Goal: Information Seeking & Learning: Check status

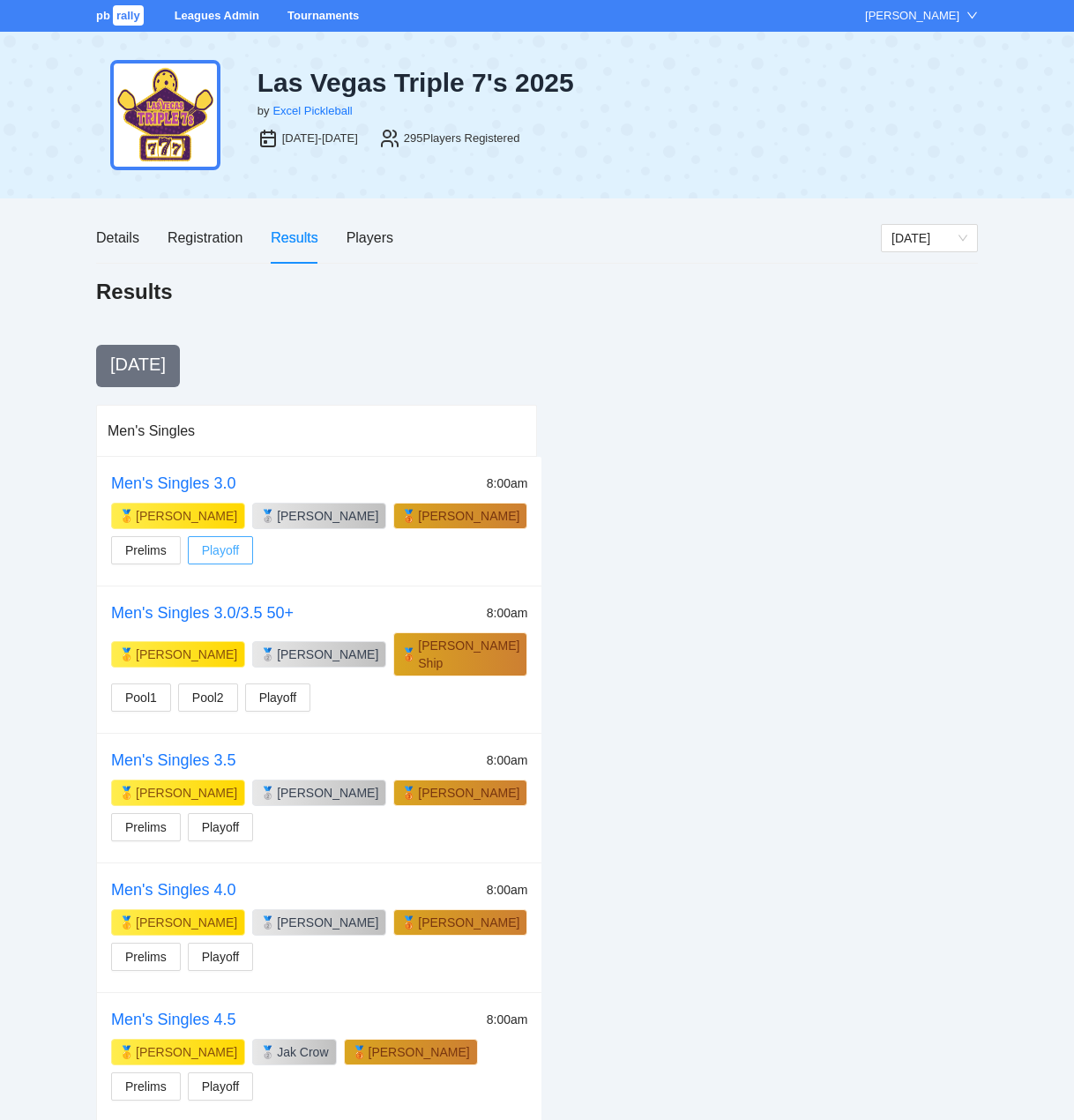
click at [229, 550] on span "Playoff" at bounding box center [221, 550] width 38 height 20
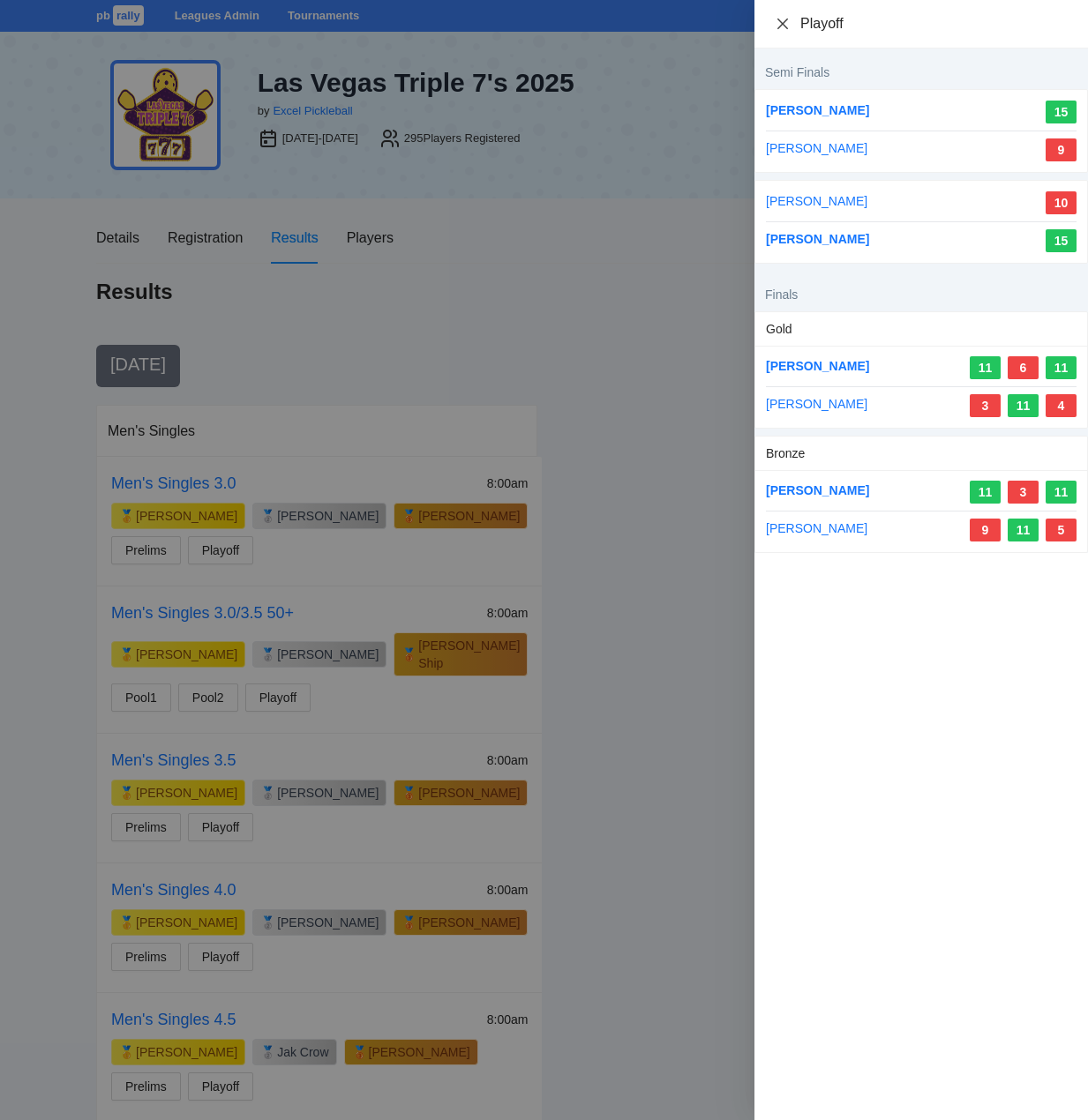
drag, startPoint x: 781, startPoint y: 25, endPoint x: 790, endPoint y: 37, distance: 15.0
click at [781, 25] on icon "close" at bounding box center [782, 23] width 11 height 11
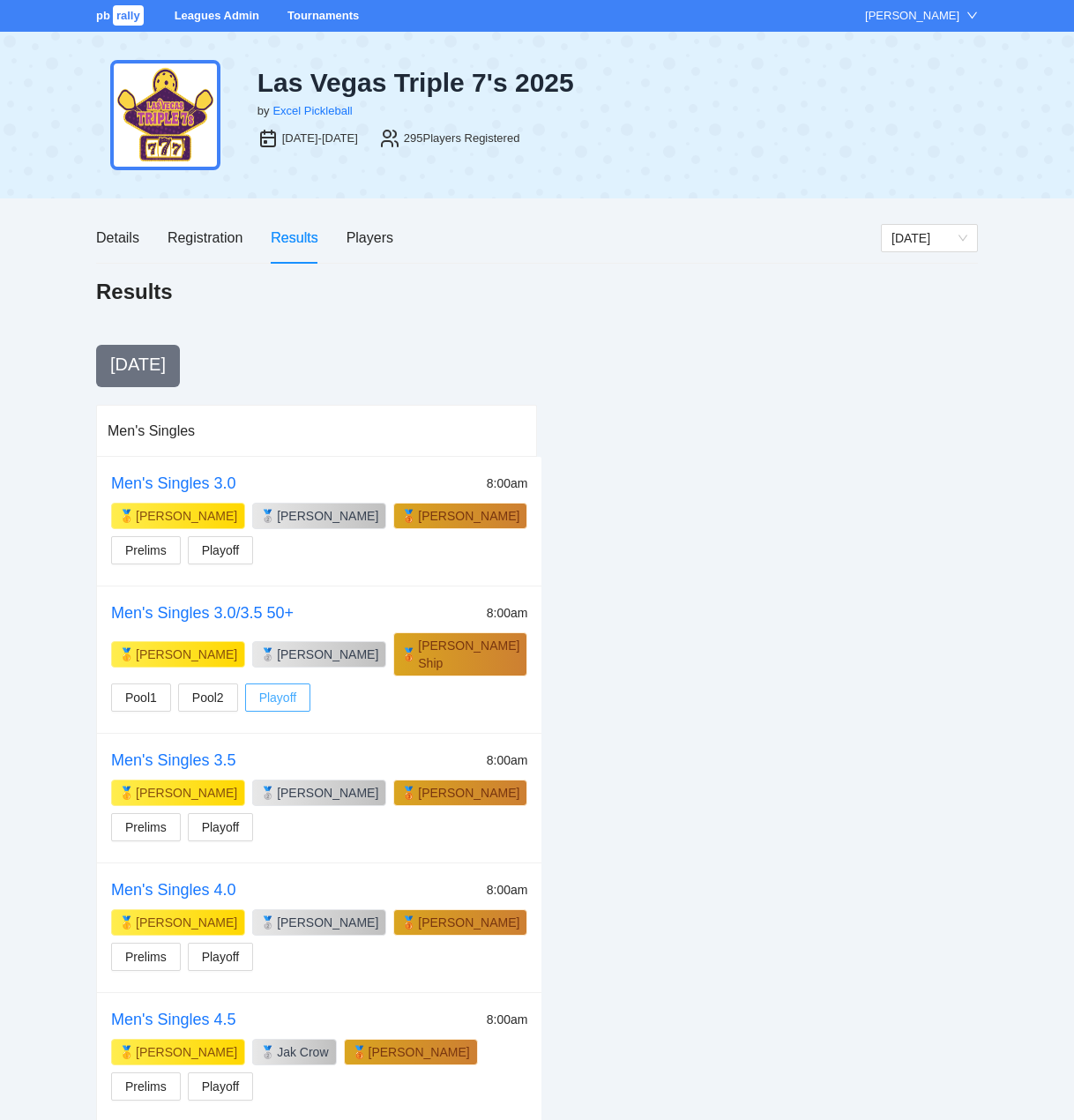
click at [276, 688] on span "Playoff" at bounding box center [278, 698] width 38 height 20
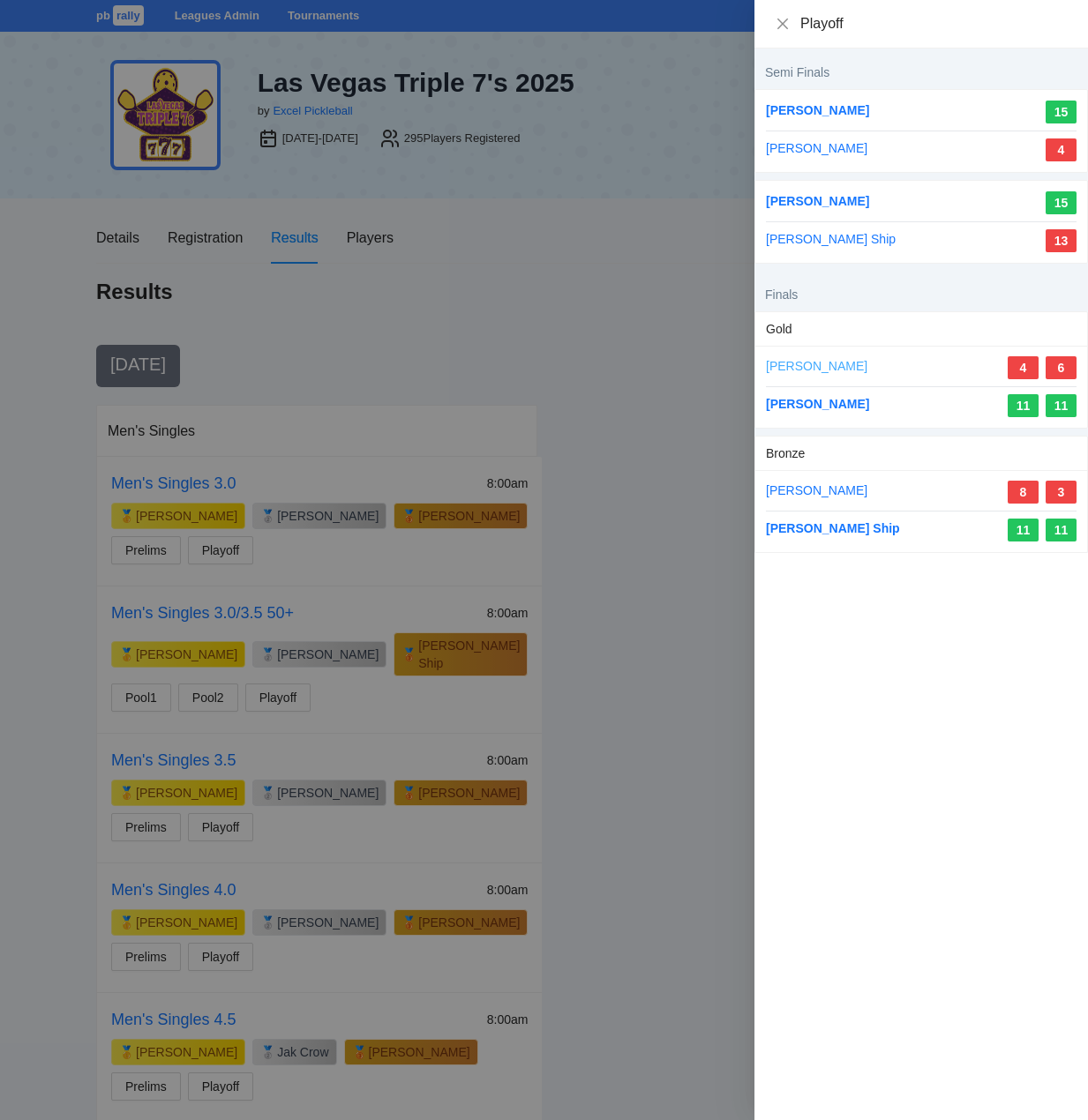
click at [849, 366] on link "[PERSON_NAME]" at bounding box center [816, 365] width 101 height 14
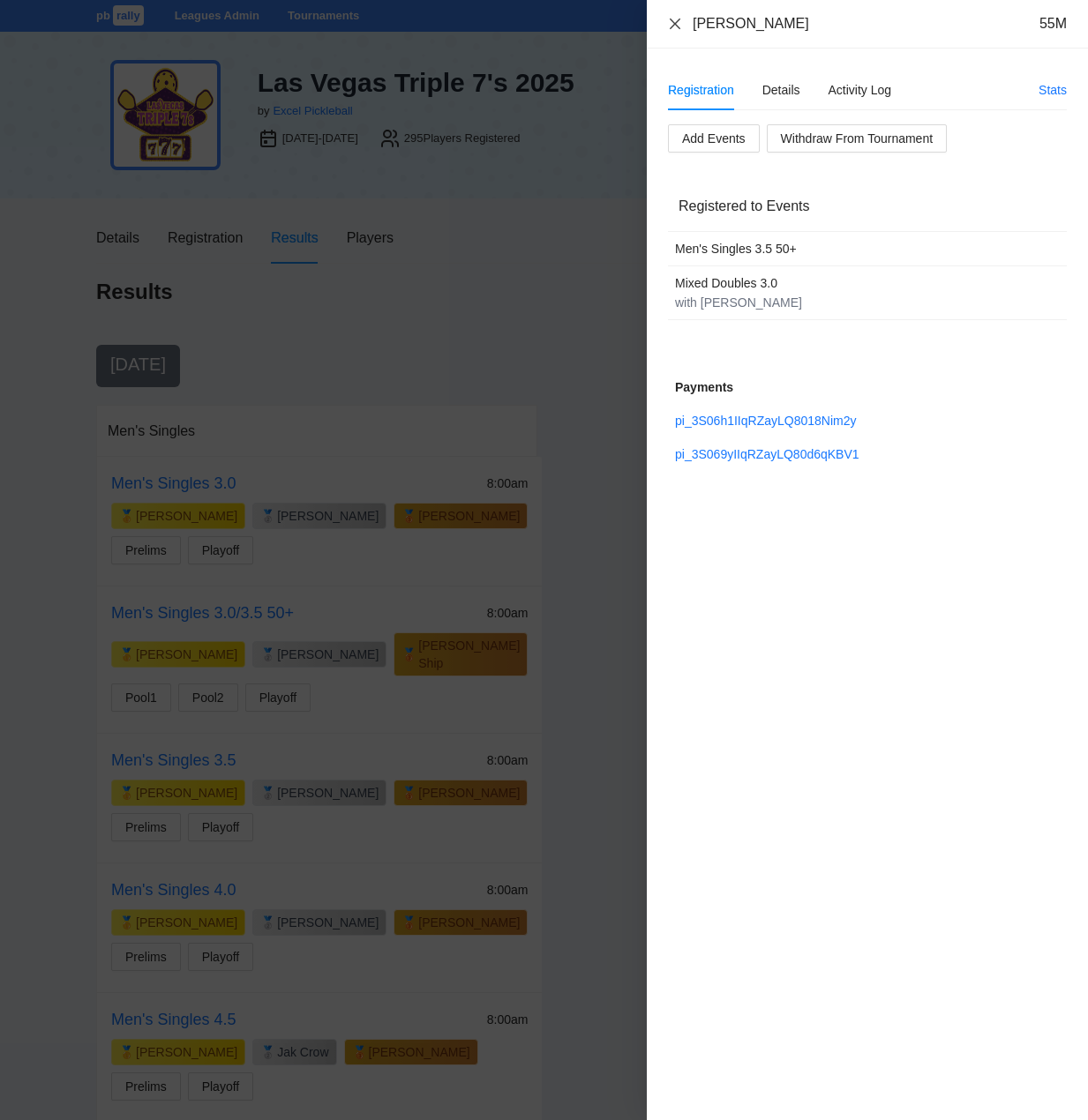
click at [676, 26] on icon "close" at bounding box center [675, 24] width 14 height 14
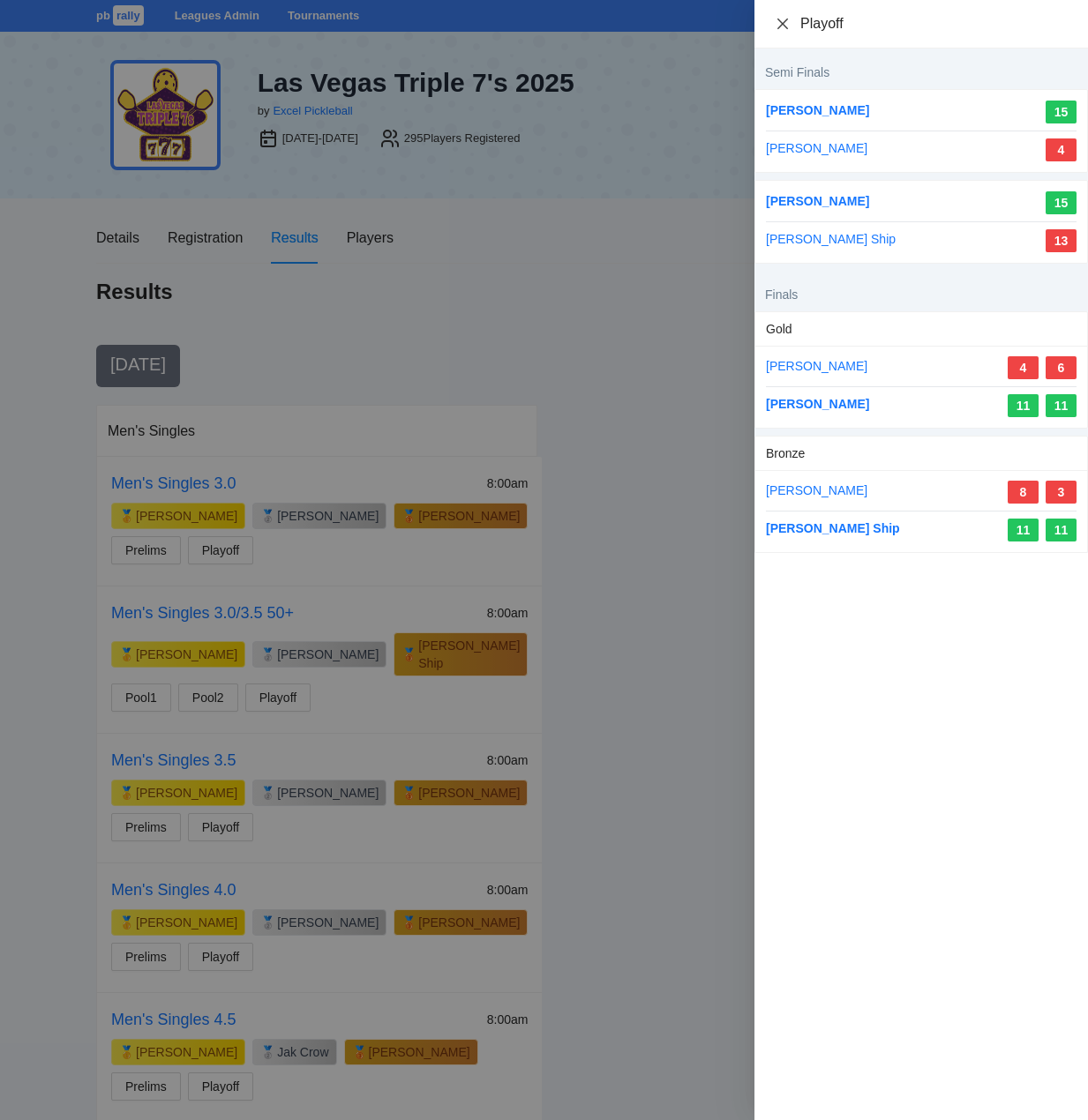
click at [780, 22] on icon "close" at bounding box center [782, 23] width 11 height 11
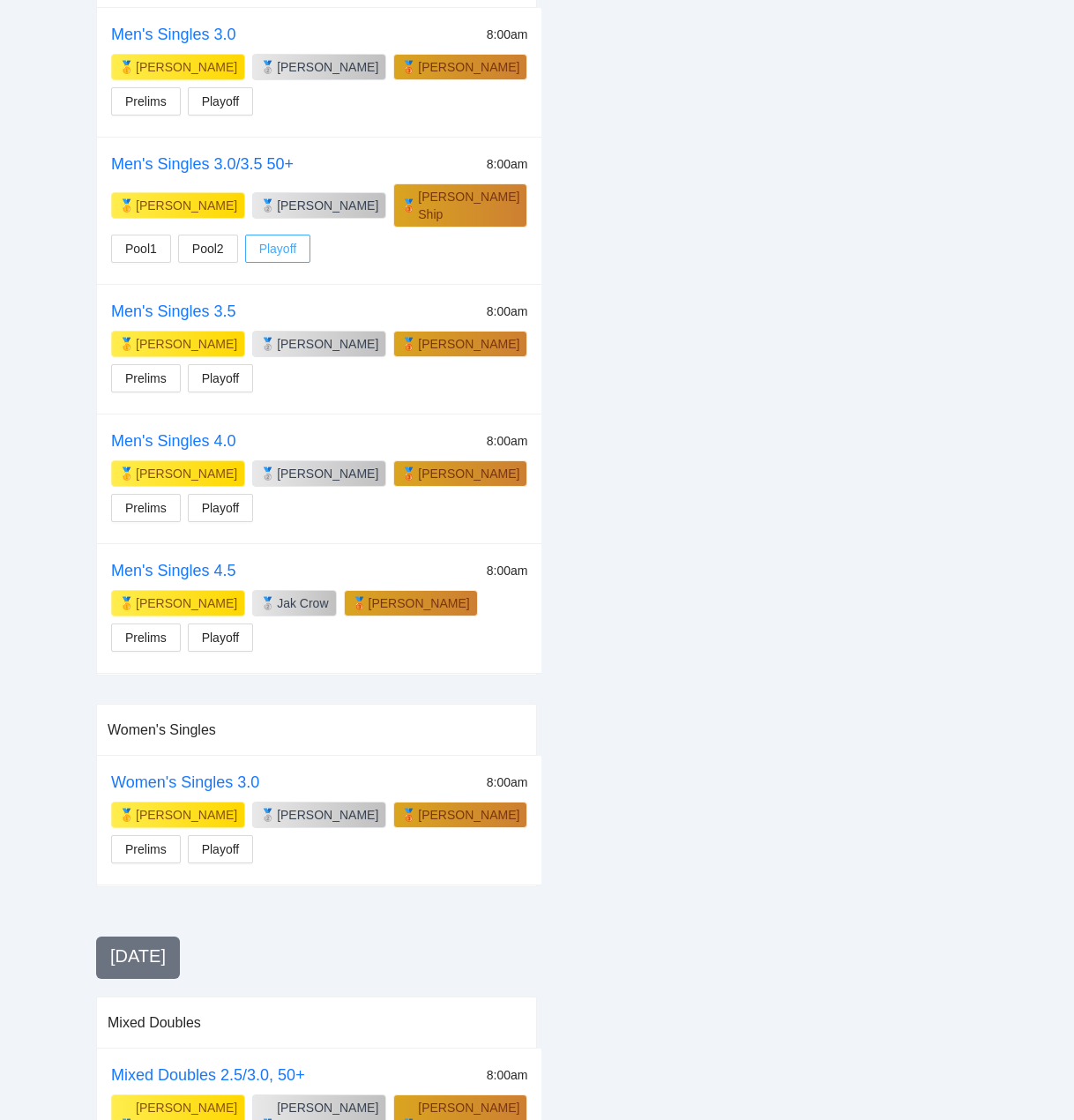
scroll to position [360, 0]
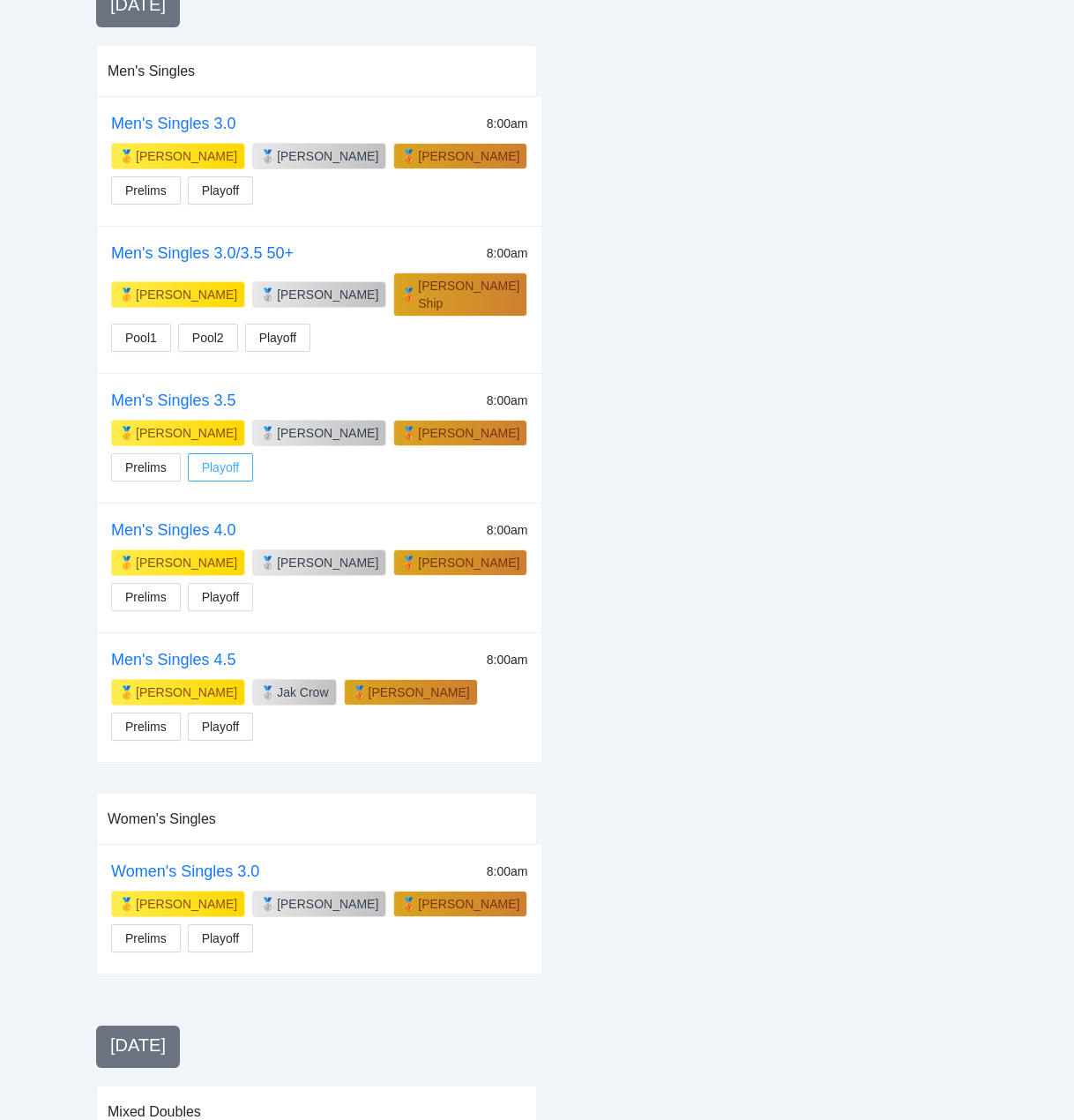
click at [232, 458] on span "Playoff" at bounding box center [221, 468] width 38 height 20
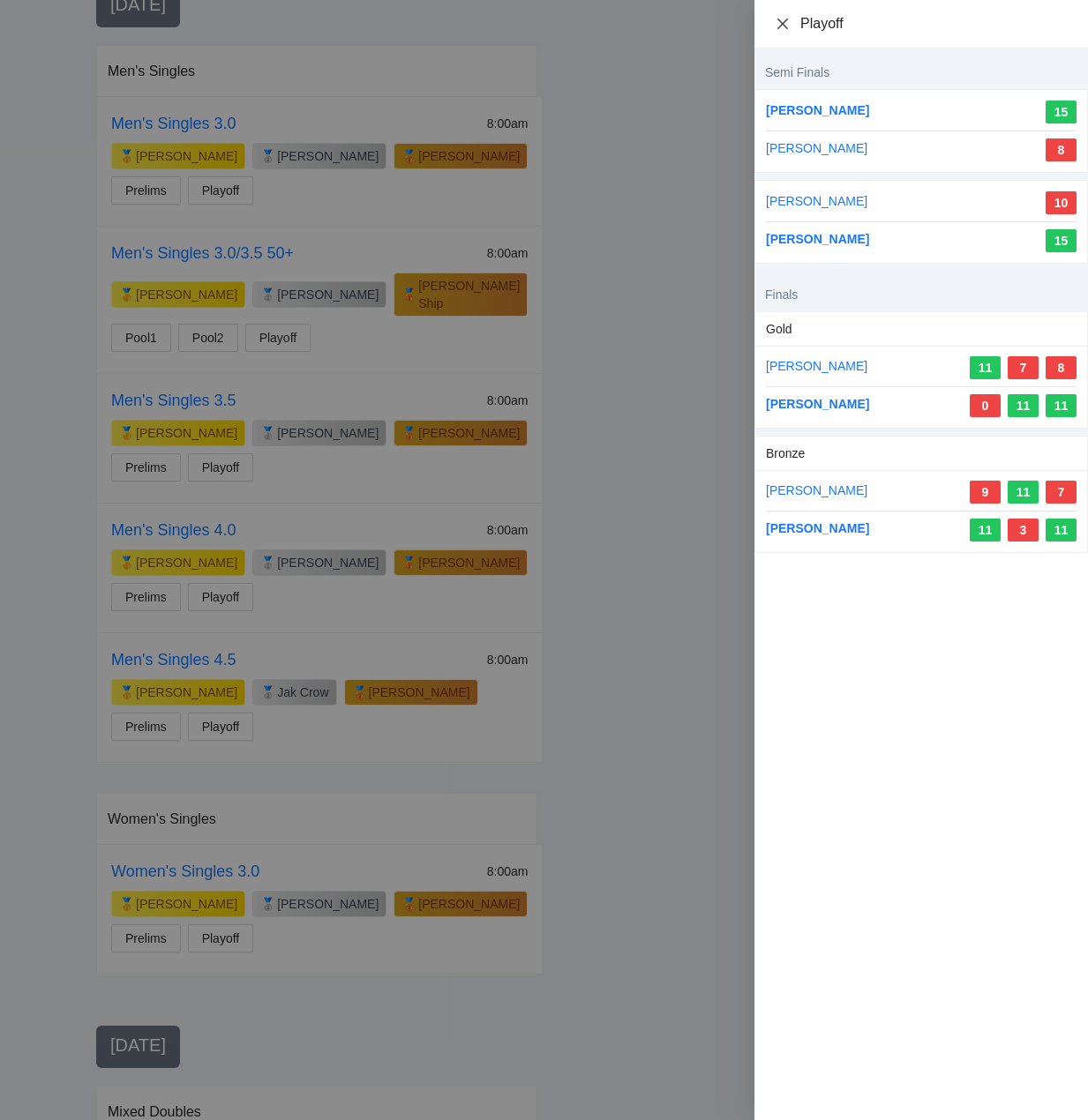
click at [784, 20] on icon "close" at bounding box center [782, 24] width 14 height 14
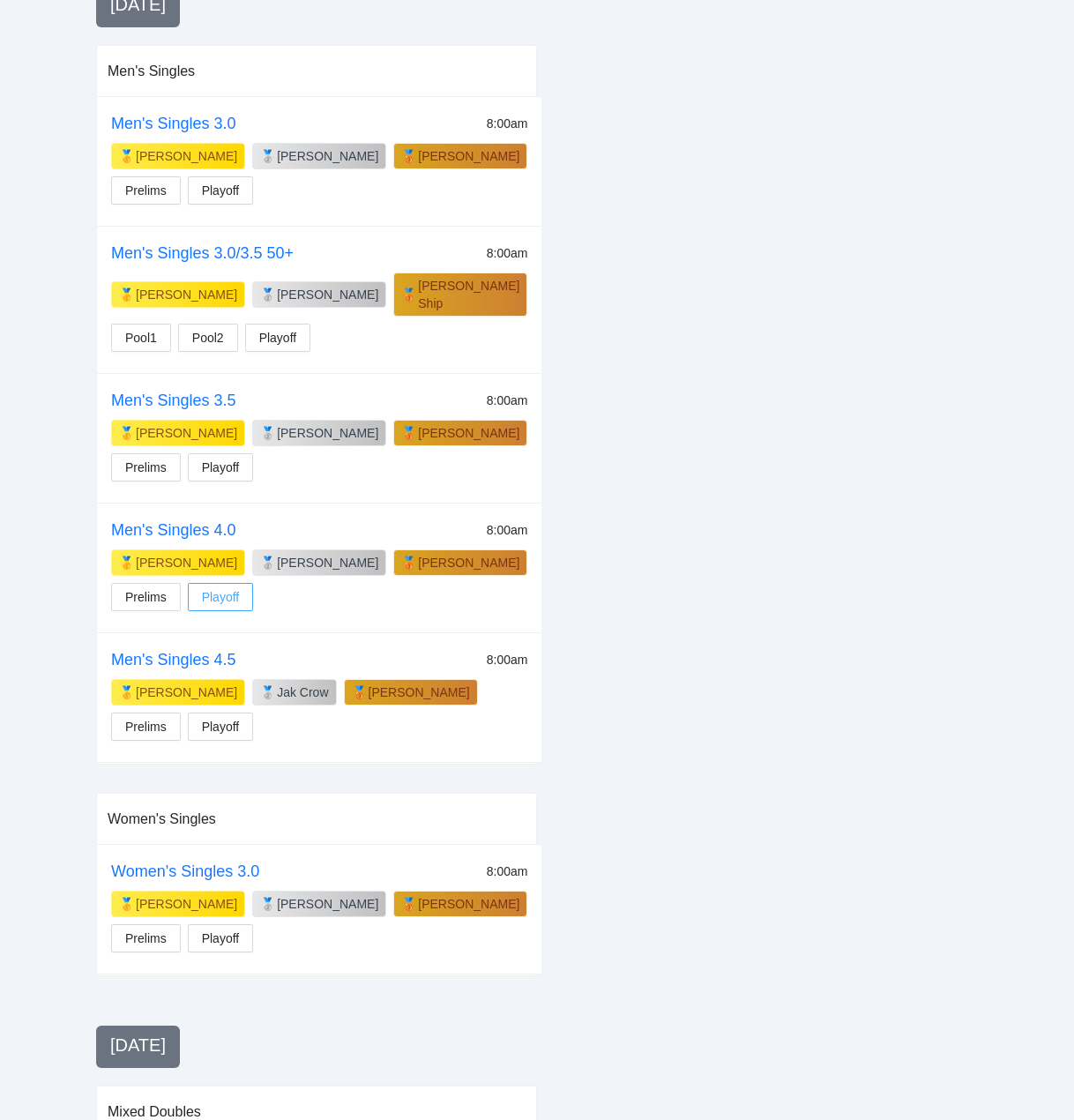
click at [221, 588] on span "Playoff" at bounding box center [221, 597] width 38 height 20
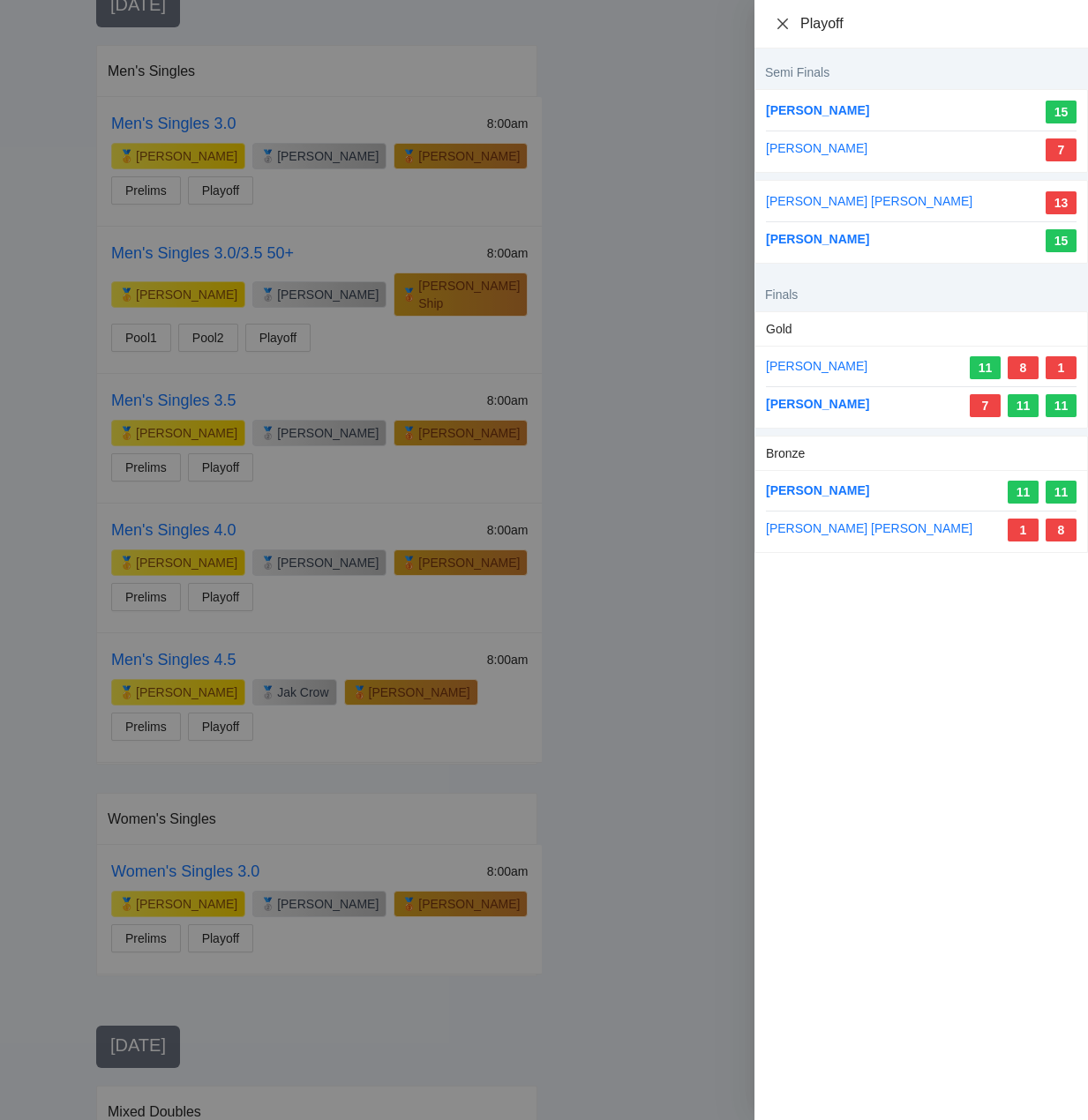
click at [779, 18] on div "Playoff" at bounding box center [921, 24] width 291 height 20
click at [777, 27] on icon "close" at bounding box center [782, 24] width 14 height 14
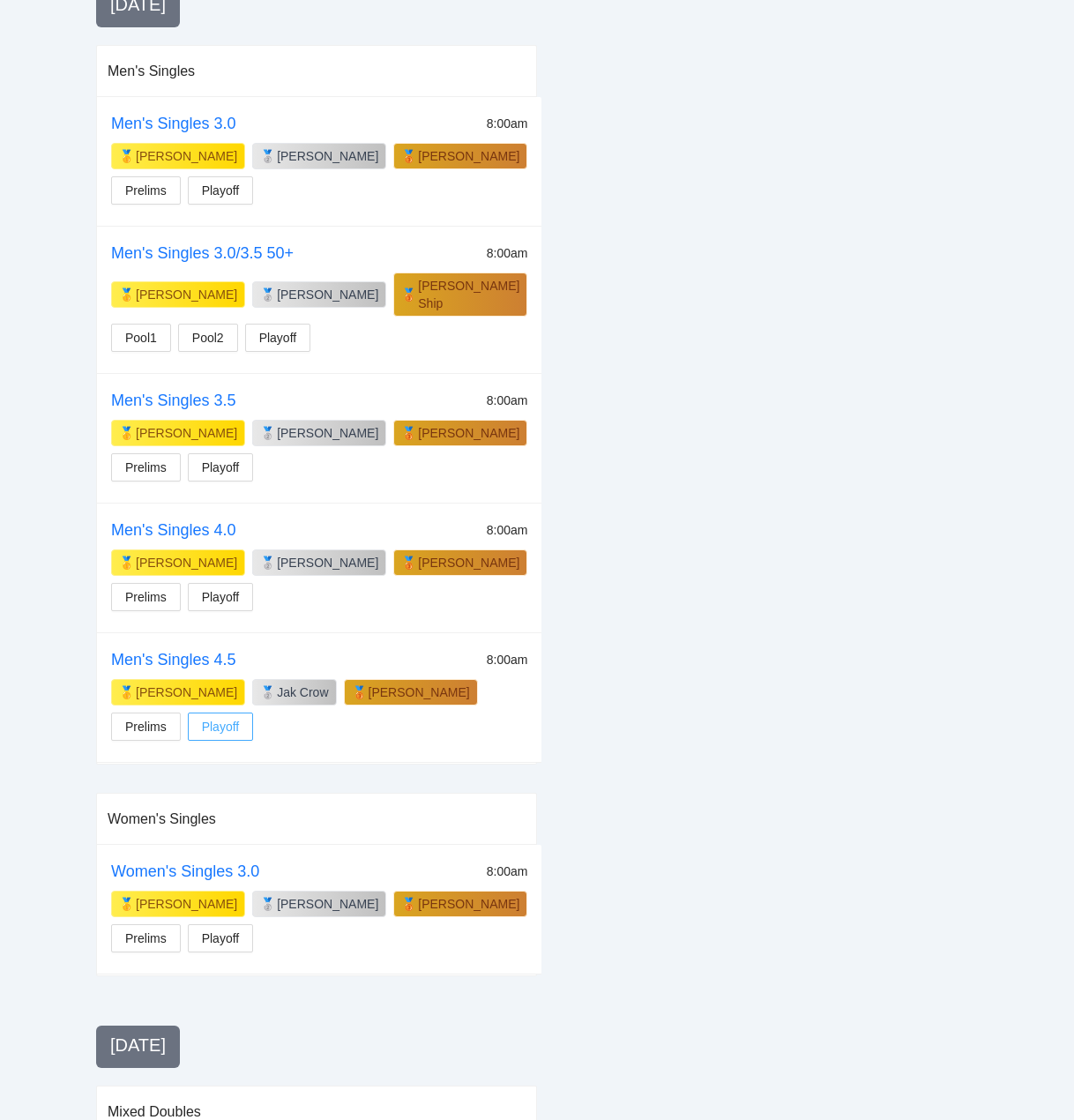
click at [211, 717] on span "Playoff" at bounding box center [221, 727] width 38 height 20
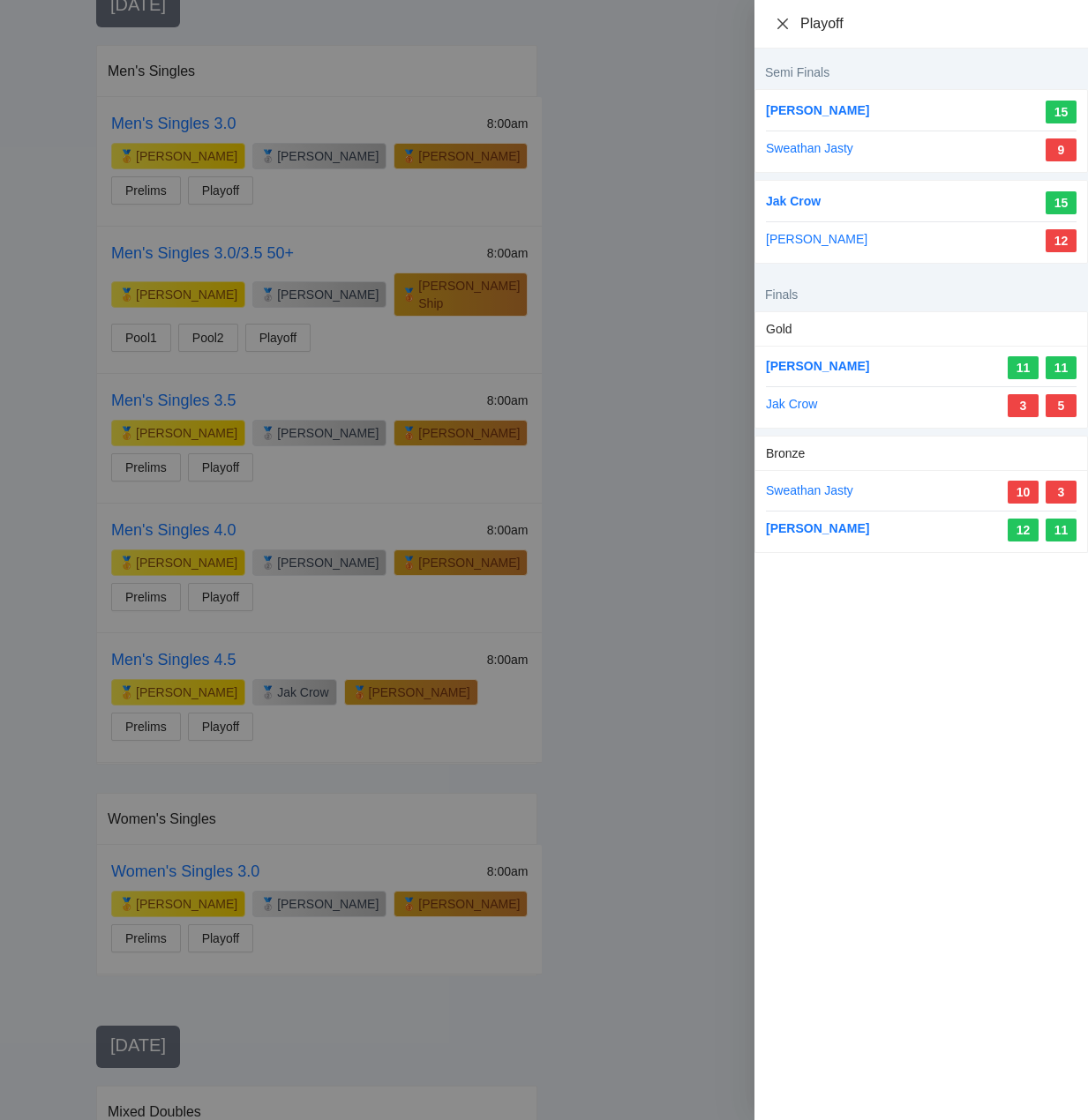
click at [784, 18] on icon "close" at bounding box center [782, 24] width 14 height 14
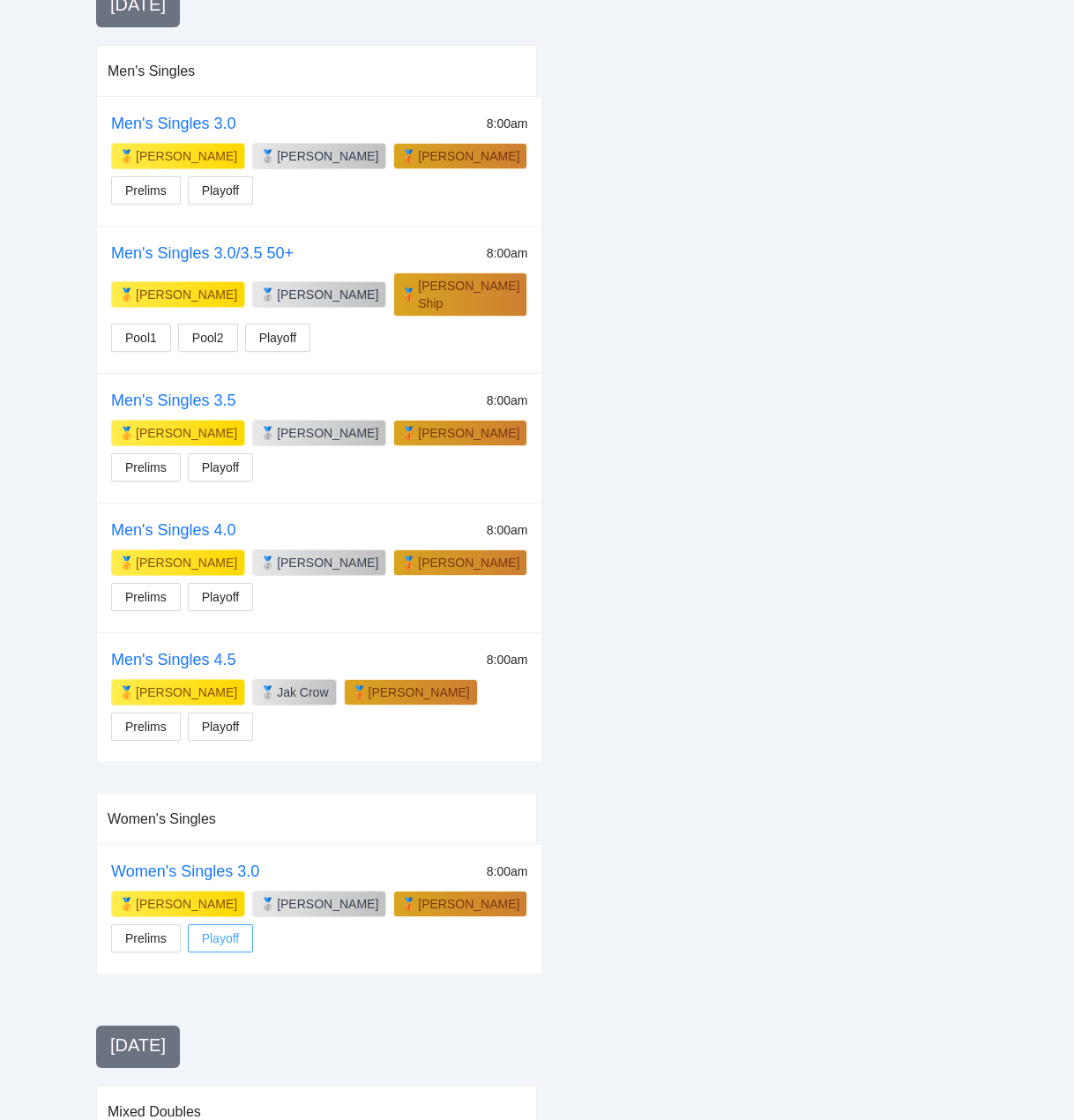
click at [220, 928] on span "Playoff" at bounding box center [221, 938] width 38 height 20
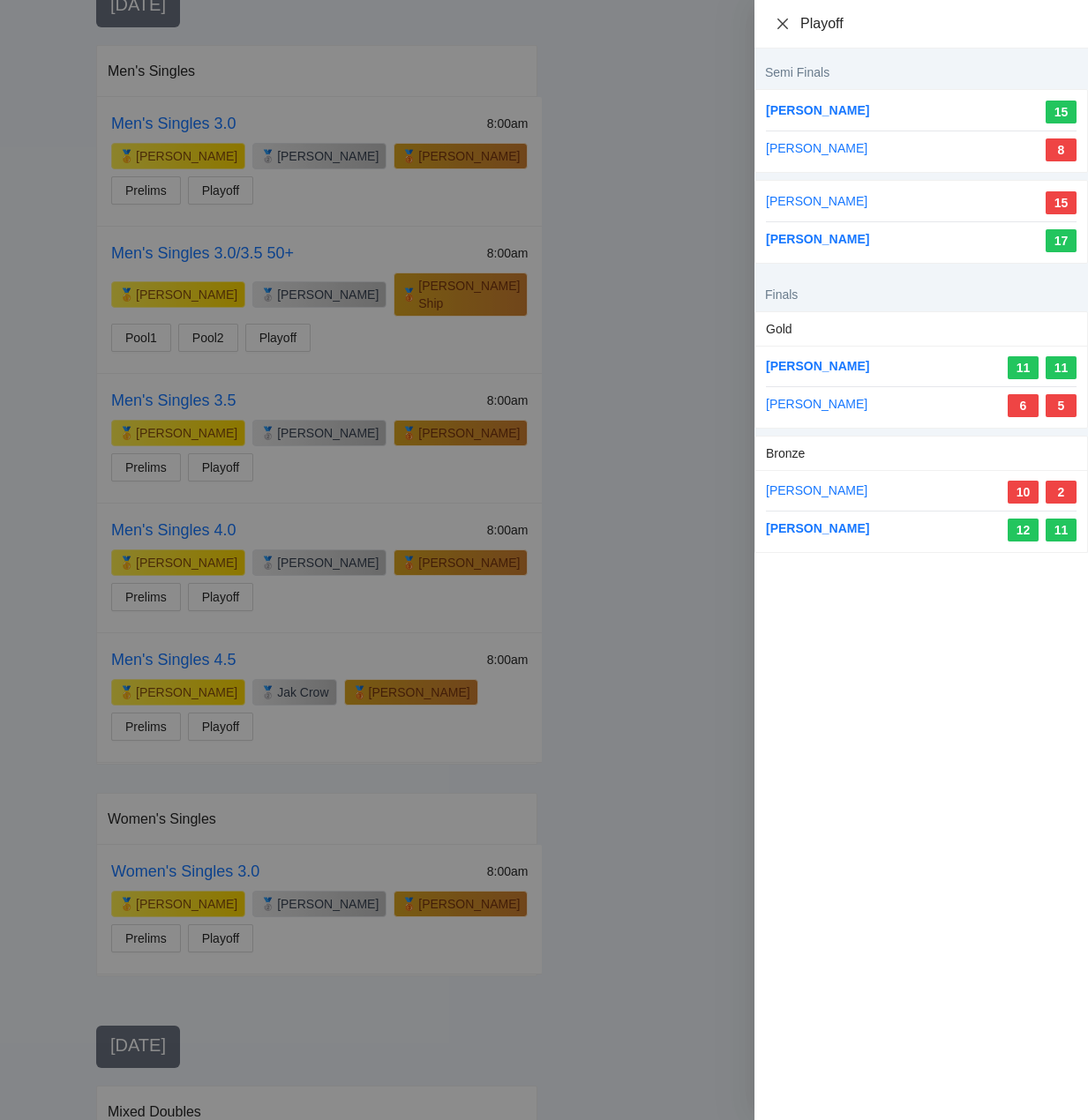
click at [779, 22] on icon "close" at bounding box center [782, 24] width 14 height 14
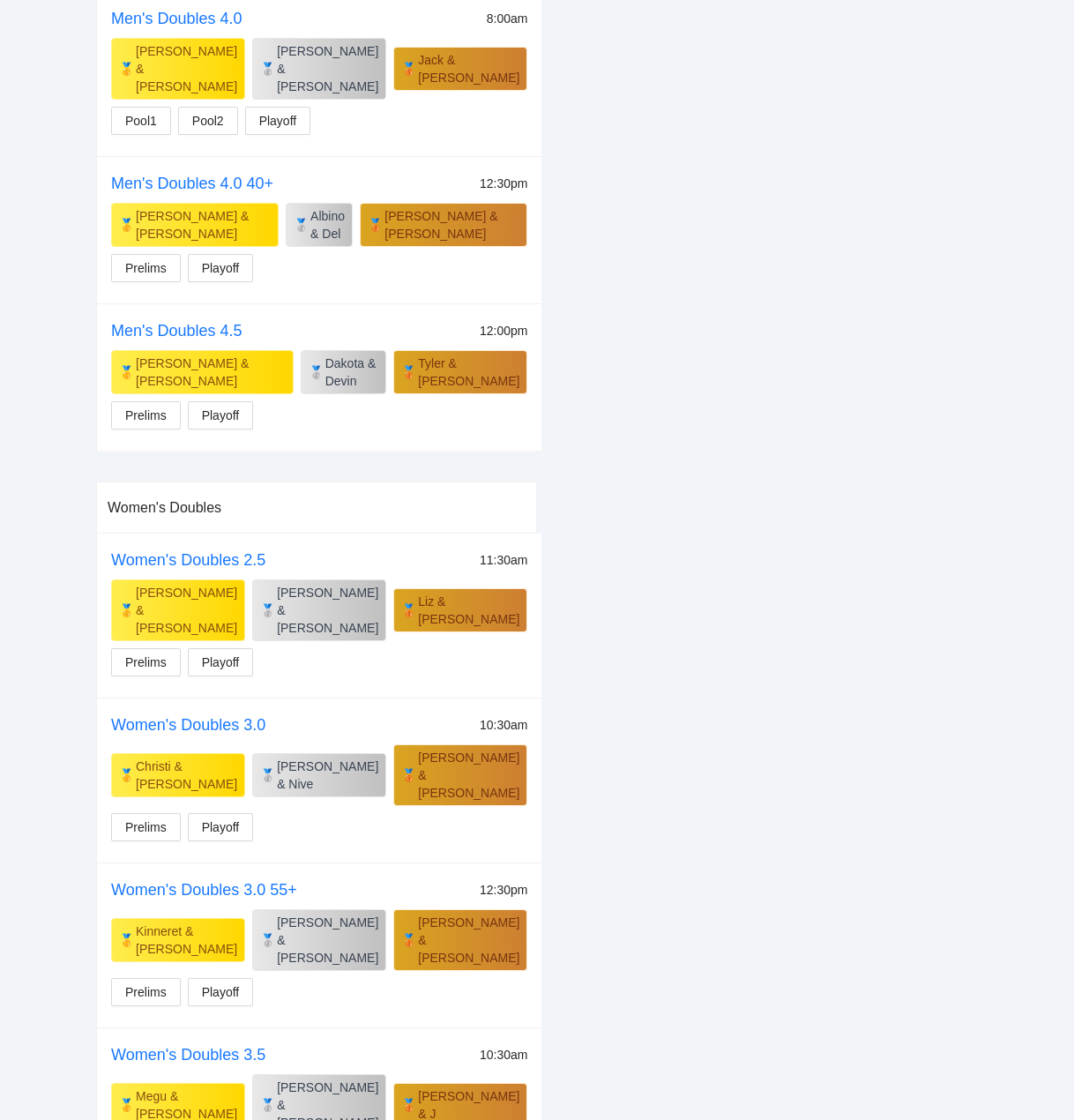
scroll to position [3652, 0]
